Goal: Task Accomplishment & Management: Use online tool/utility

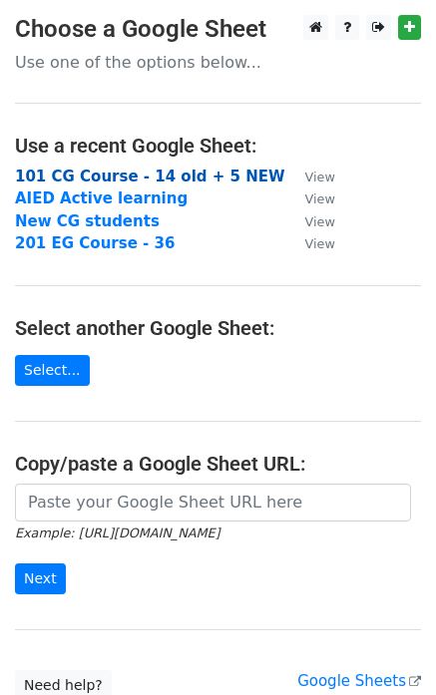
click at [158, 177] on strong "101 CG Course - 14 old + 5 NEW" at bounding box center [150, 177] width 270 height 18
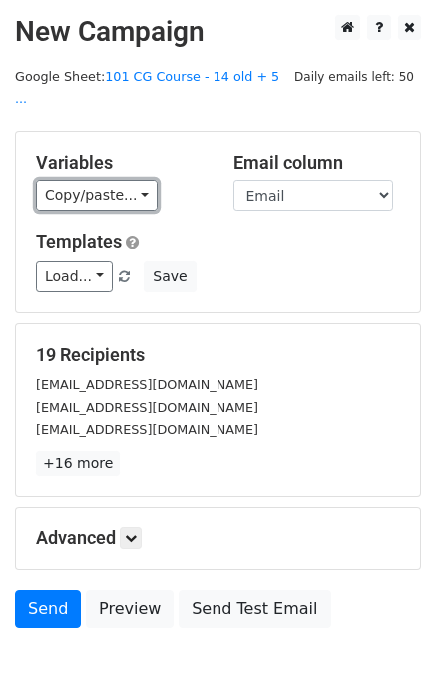
click at [130, 180] on link "Copy/paste..." at bounding box center [97, 195] width 122 height 31
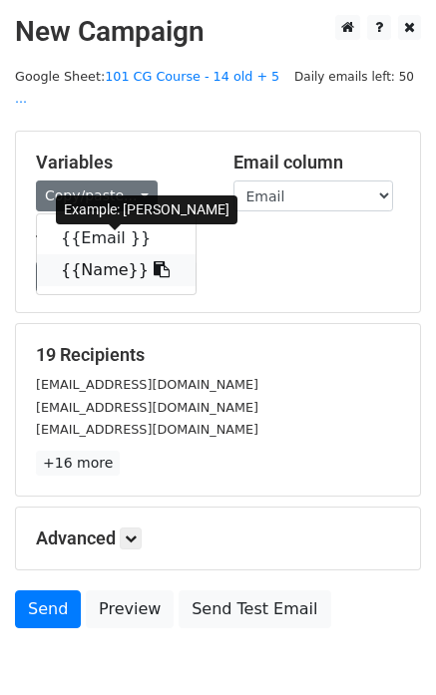
click at [154, 261] on icon at bounding box center [162, 269] width 16 height 16
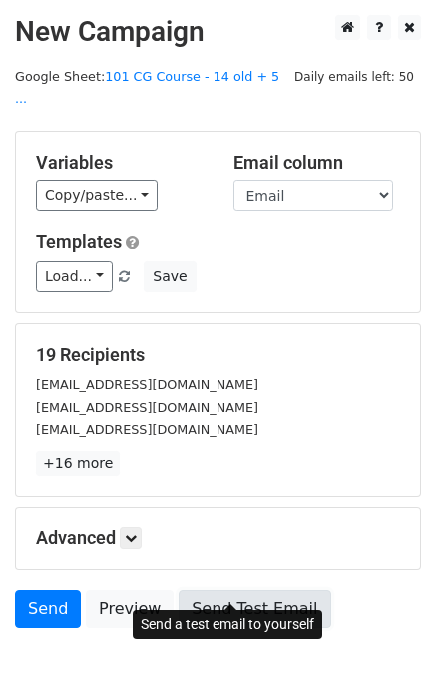
click at [207, 590] on link "Send Test Email" at bounding box center [254, 609] width 152 height 38
click at [240, 590] on link "Send Test Email" at bounding box center [254, 609] width 152 height 38
